Goal: Task Accomplishment & Management: Manage account settings

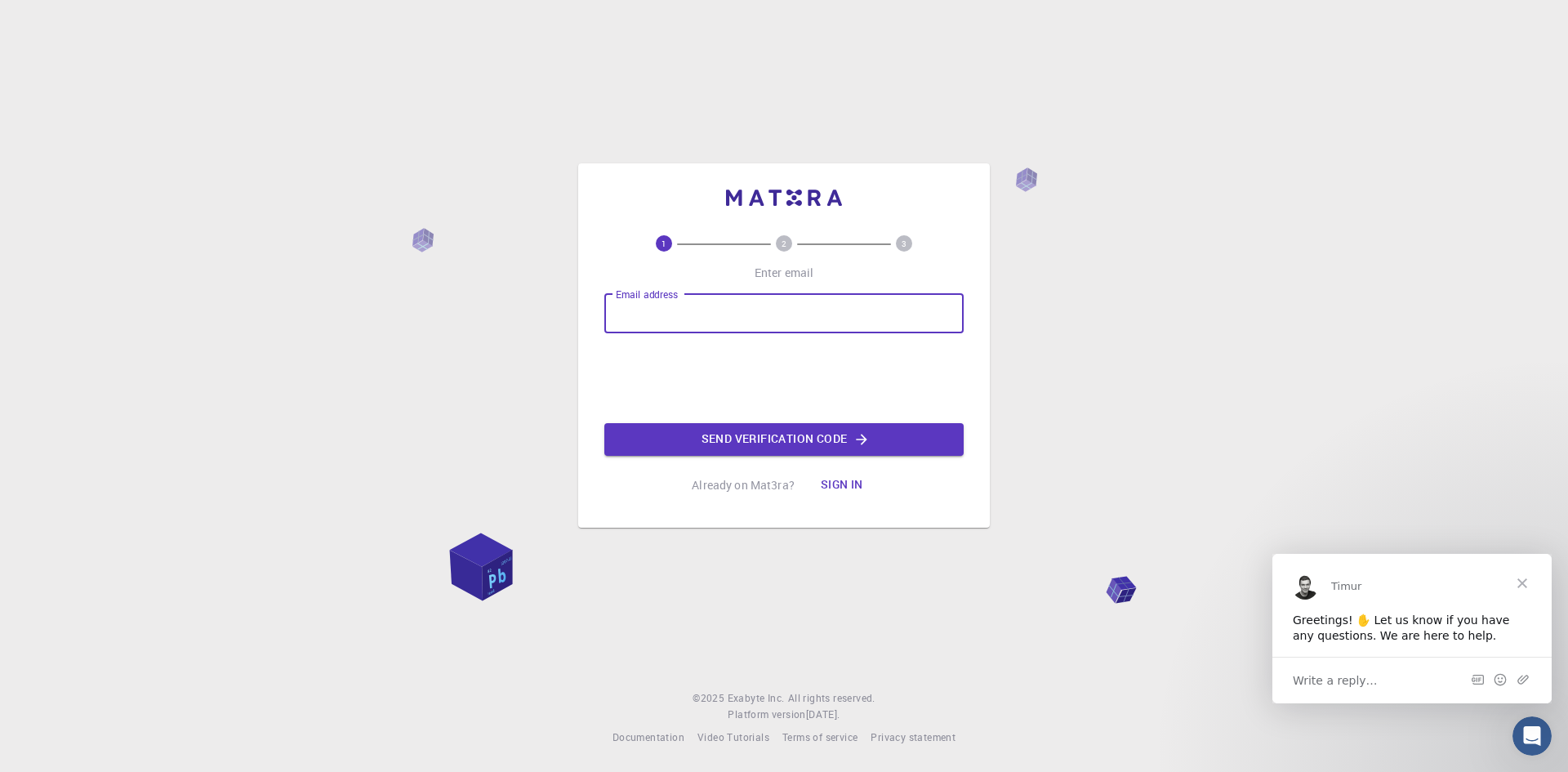
click at [648, 315] on input "Email address" at bounding box center [784, 314] width 360 height 39
type input "chetansharma2856@gmail.com"
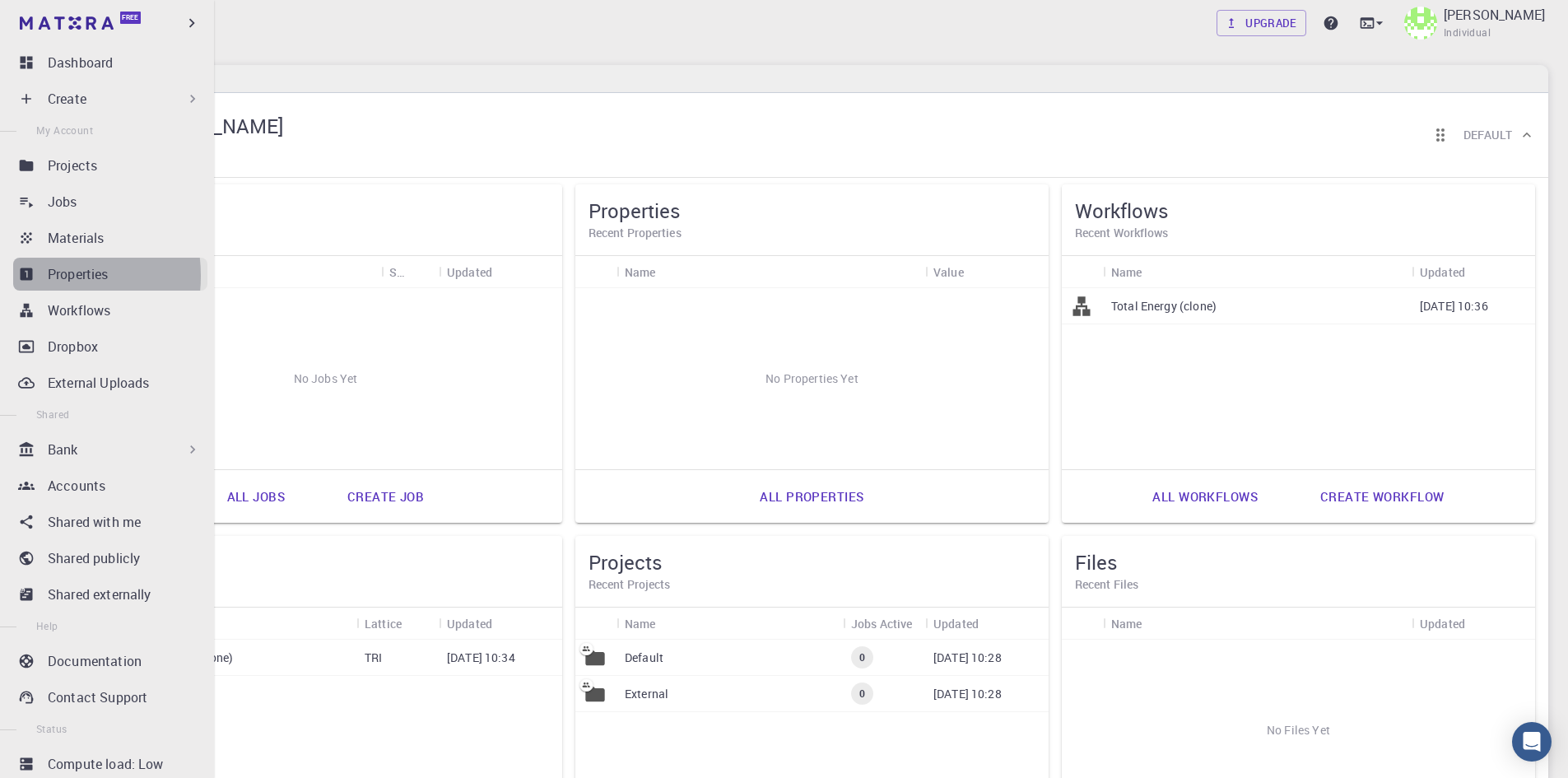
click at [34, 276] on icon at bounding box center [26, 274] width 17 height 17
